Goal: Check status: Check status

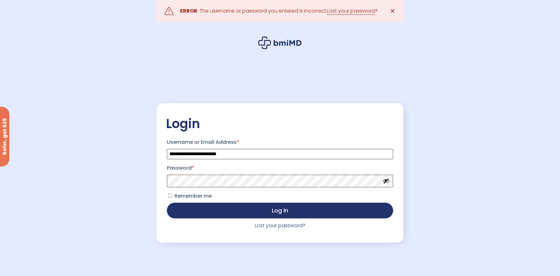
click at [389, 182] on button "Show password" at bounding box center [386, 180] width 7 height 7
click at [200, 197] on span "Remember me" at bounding box center [192, 195] width 37 height 7
drag, startPoint x: 220, startPoint y: 206, endPoint x: 223, endPoint y: 207, distance: 3.2
click at [220, 206] on button "Log in" at bounding box center [280, 210] width 226 height 16
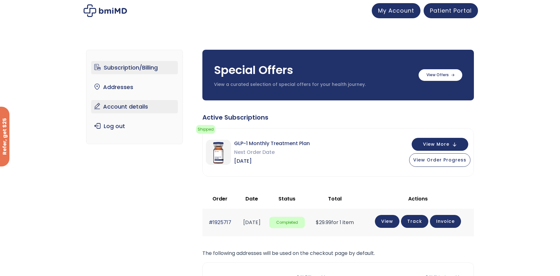
click at [125, 101] on link "Account details" at bounding box center [134, 106] width 87 height 13
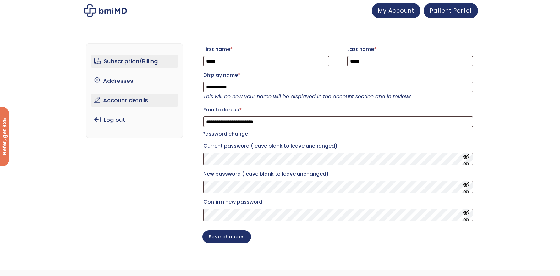
click at [124, 65] on link "Subscription/Billing" at bounding box center [134, 61] width 87 height 13
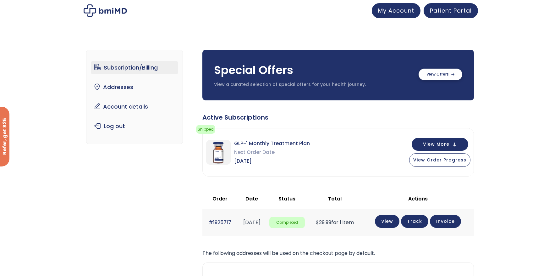
click at [439, 80] on div "Special Offers View a curated selection of special offers for your health journ…" at bounding box center [338, 75] width 272 height 51
click at [445, 8] on span "Patient Portal" at bounding box center [451, 10] width 42 height 8
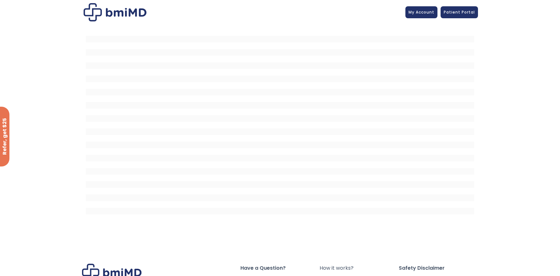
click at [117, 17] on img at bounding box center [115, 12] width 63 height 18
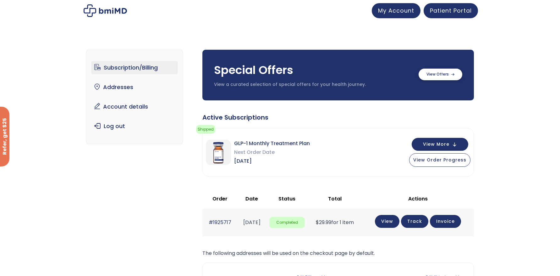
click at [454, 77] on label at bounding box center [441, 75] width 44 height 12
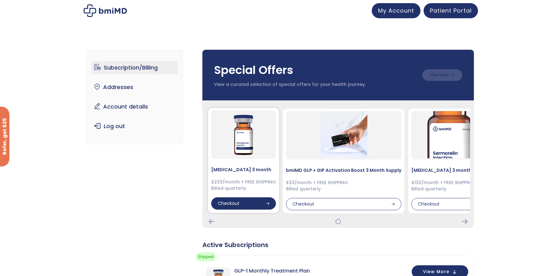
click at [249, 203] on div "Checkout" at bounding box center [243, 203] width 65 height 13
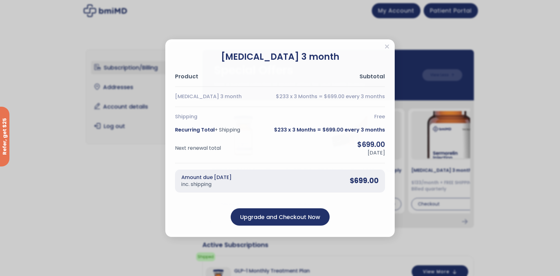
click at [96, 203] on div "Semaglutide 3 month Product Subtotal Semaglutide 3 month $233 x 3 Months = $699…" at bounding box center [280, 138] width 560 height 276
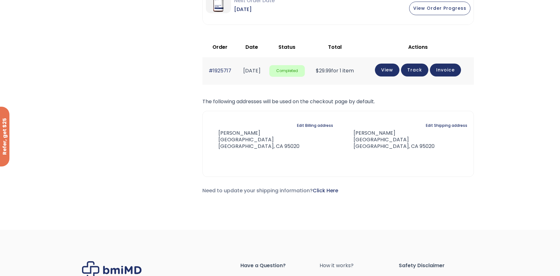
scroll to position [217, 0]
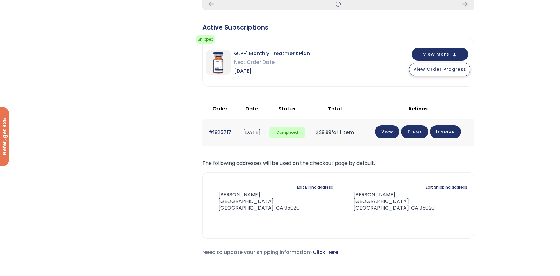
click at [422, 72] on span "View Order Progress" at bounding box center [439, 69] width 53 height 6
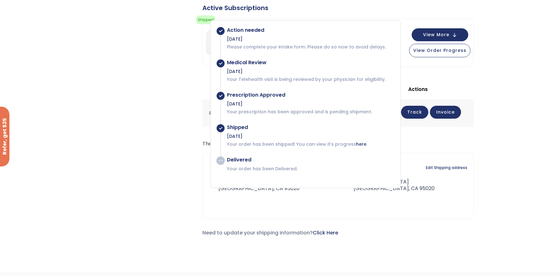
scroll to position [239, 0]
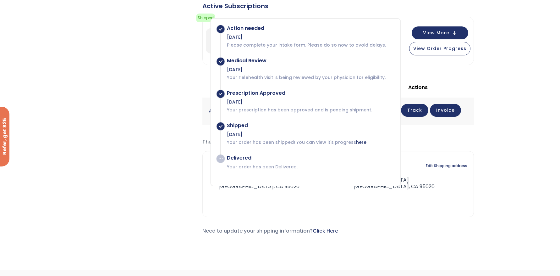
click at [134, 161] on div "Subscription/Billing bmiRewards Addresses Account details Submit a Review Log o…" at bounding box center [280, 26] width 388 height 454
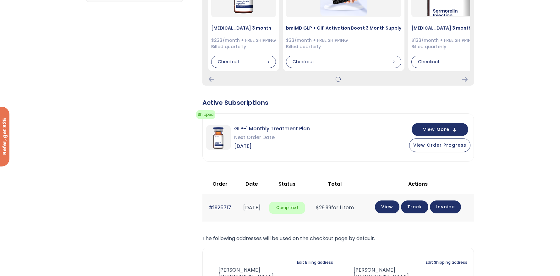
scroll to position [59, 0]
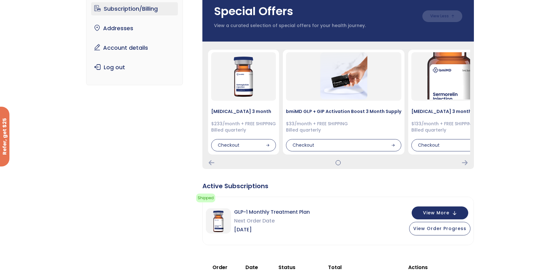
click at [149, 144] on div "Subscription/Billing bmiRewards Addresses Account details Submit a Review Log o…" at bounding box center [280, 205] width 388 height 454
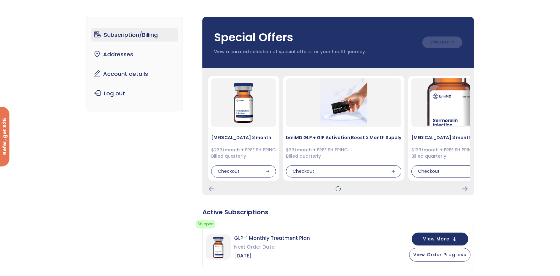
scroll to position [0, 0]
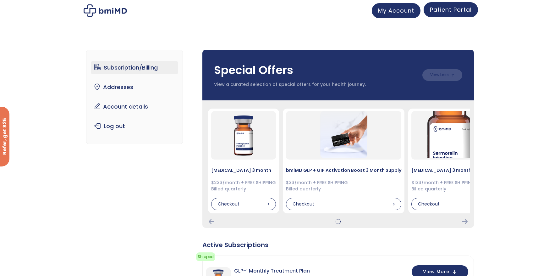
click at [457, 9] on span "Patient Portal" at bounding box center [451, 10] width 42 height 8
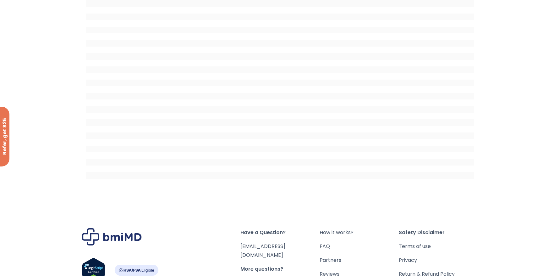
scroll to position [36, 0]
drag, startPoint x: 230, startPoint y: 243, endPoint x: 304, endPoint y: 242, distance: 74.2
click at [304, 242] on div "Have a Question? [EMAIL_ADDRESS][DOMAIN_NAME] More questions? Visit our FAQ Pag…" at bounding box center [280, 264] width 396 height 73
click at [303, 241] on span "[EMAIL_ADDRESS][DOMAIN_NAME]" at bounding box center [279, 250] width 79 height 18
drag, startPoint x: 299, startPoint y: 246, endPoint x: 243, endPoint y: 246, distance: 56.0
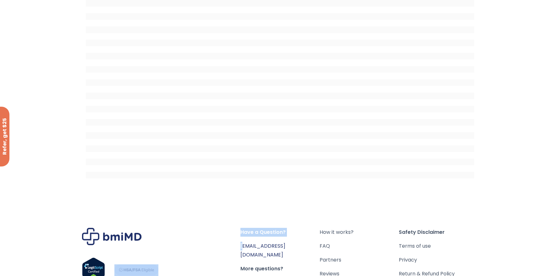
click at [243, 246] on span "[EMAIL_ADDRESS][DOMAIN_NAME]" at bounding box center [279, 250] width 79 height 18
click at [234, 247] on div "Footer" at bounding box center [161, 264] width 158 height 73
drag, startPoint x: 236, startPoint y: 246, endPoint x: 292, endPoint y: 245, distance: 56.0
click at [292, 245] on div "Have a Question? [EMAIL_ADDRESS][DOMAIN_NAME] More questions? Visit our FAQ Pag…" at bounding box center [280, 264] width 396 height 73
click at [295, 241] on div "Have a Question? [EMAIL_ADDRESS][DOMAIN_NAME] More questions? Visit our FAQ Pag…" at bounding box center [279, 264] width 79 height 73
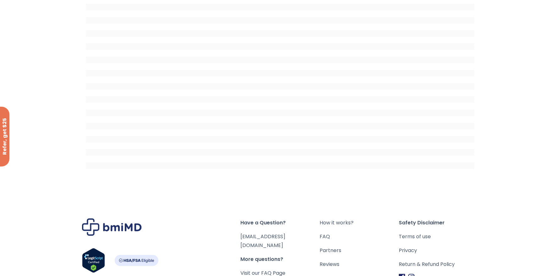
scroll to position [46, 0]
